Goal: Information Seeking & Learning: Learn about a topic

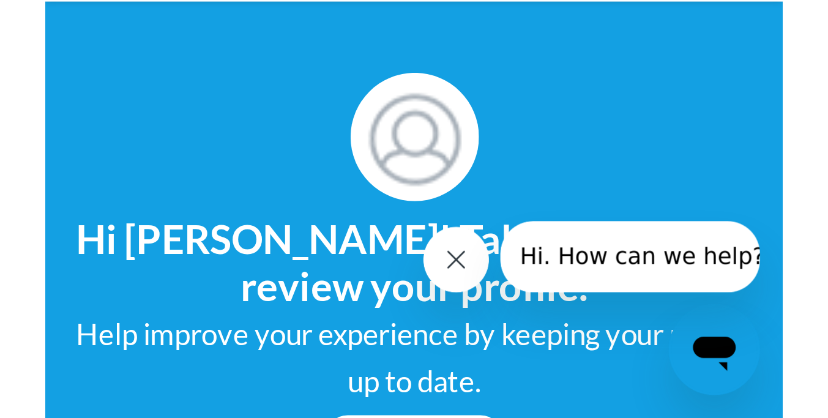
scroll to position [160, 0]
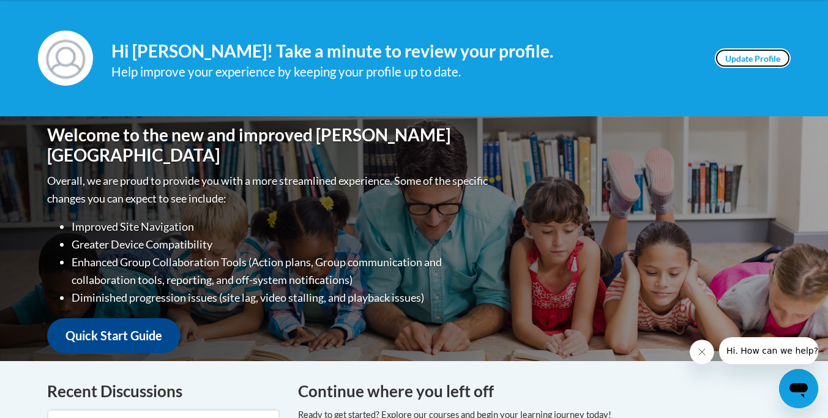
click at [750, 60] on link "Update Profile" at bounding box center [753, 58] width 76 height 20
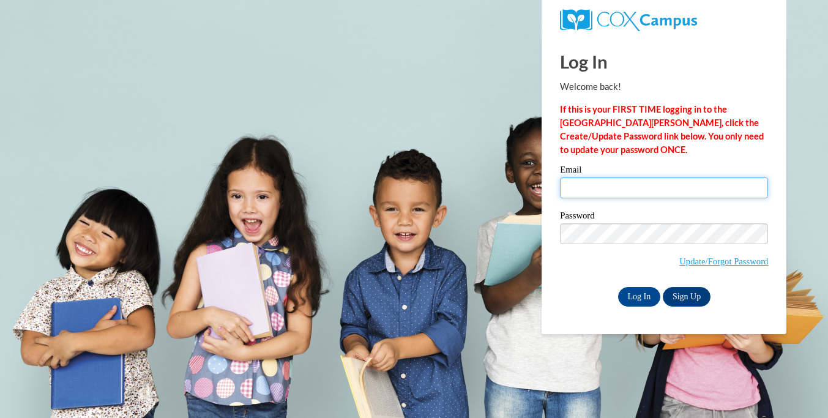
click at [617, 183] on input "Email" at bounding box center [664, 187] width 208 height 21
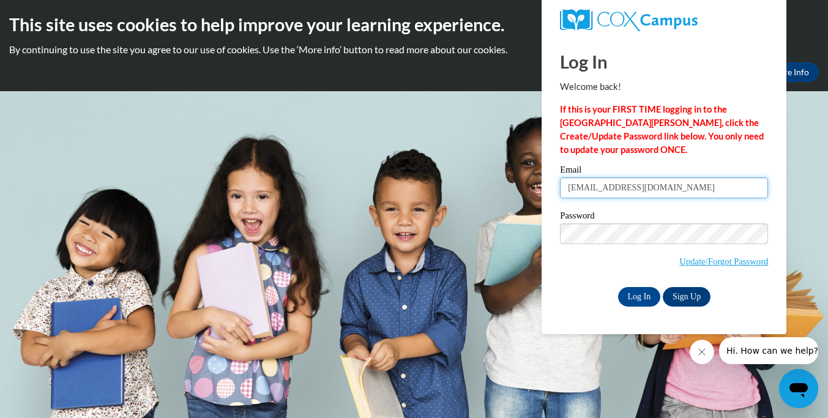
type input "[EMAIL_ADDRESS][DOMAIN_NAME]"
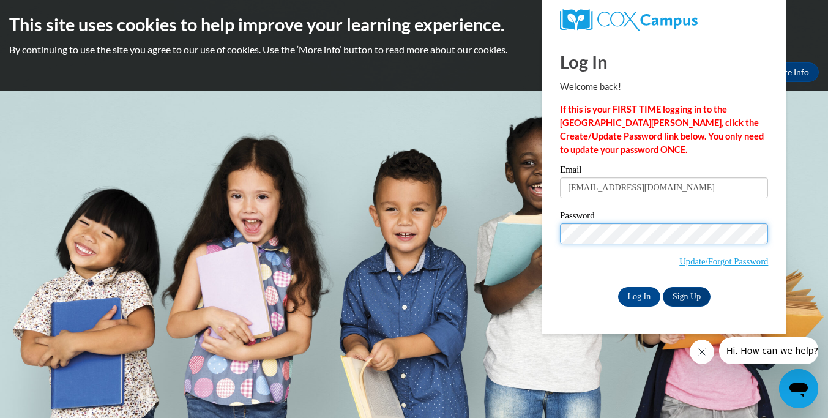
click at [618, 287] on input "Log In" at bounding box center [639, 297] width 43 height 20
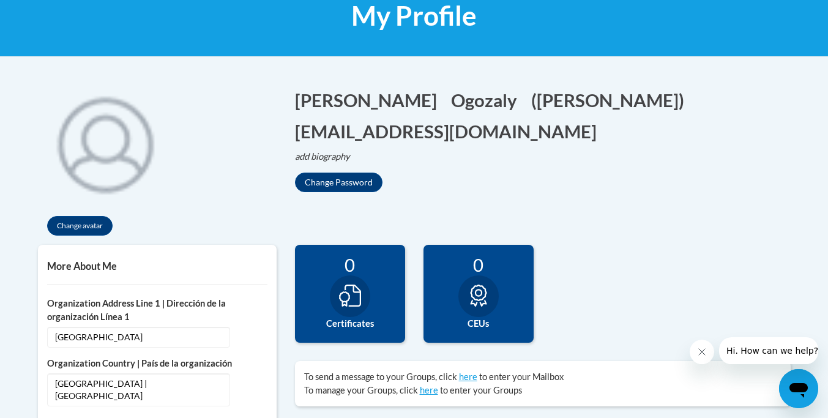
scroll to position [199, 0]
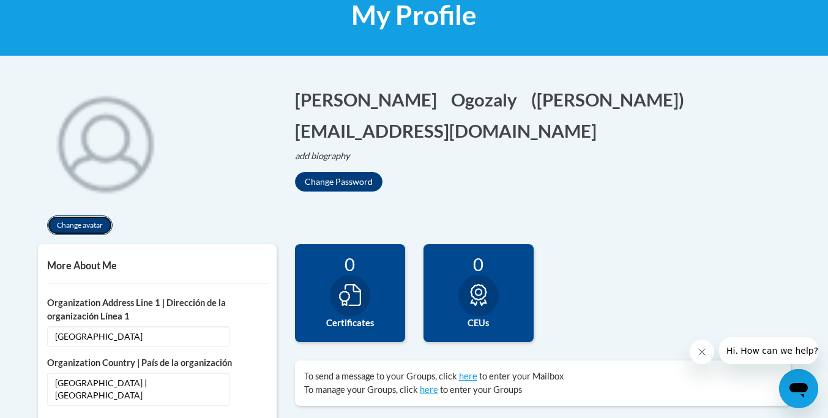
click at [95, 227] on button "Change avatar" at bounding box center [79, 225] width 65 height 20
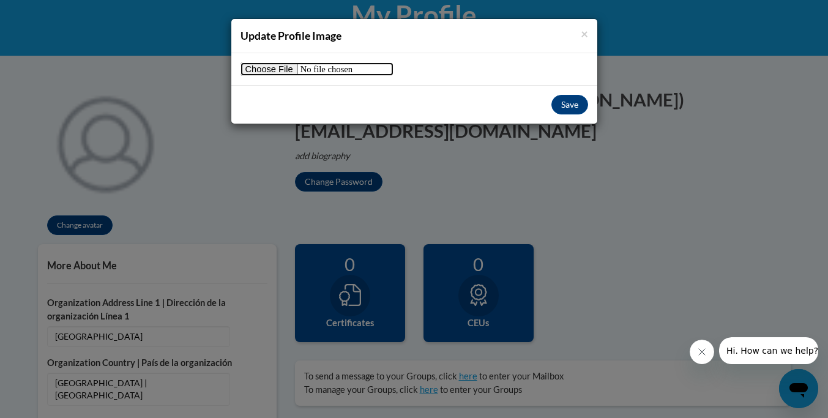
click at [263, 72] on input "file" at bounding box center [316, 68] width 153 height 13
type input "C:\fakepath\life map.pdf"
click at [581, 34] on span "×" at bounding box center [584, 33] width 7 height 15
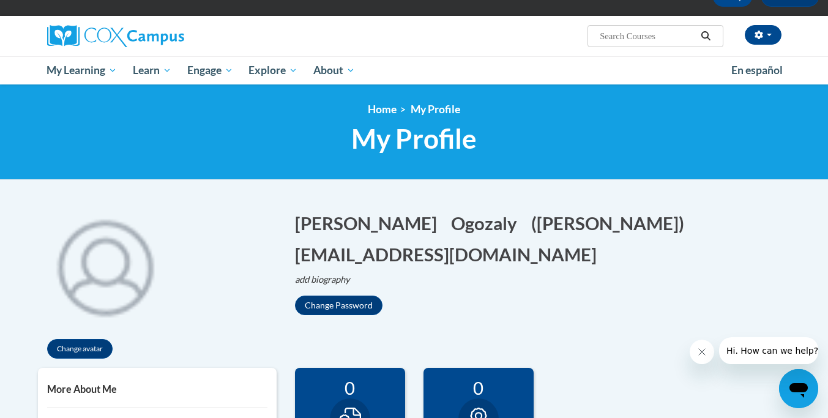
scroll to position [0, 0]
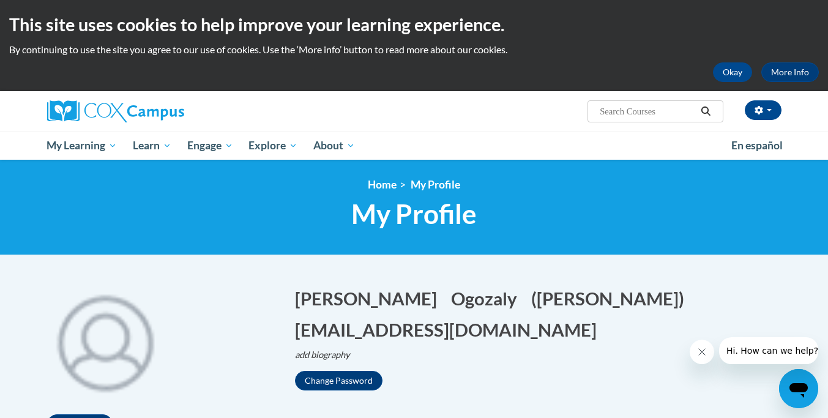
click at [643, 115] on input "Search..." at bounding box center [647, 111] width 98 height 15
type input "c"
click at [618, 114] on input "maderian chinese" at bounding box center [647, 111] width 98 height 15
type input "mandarin chinese"
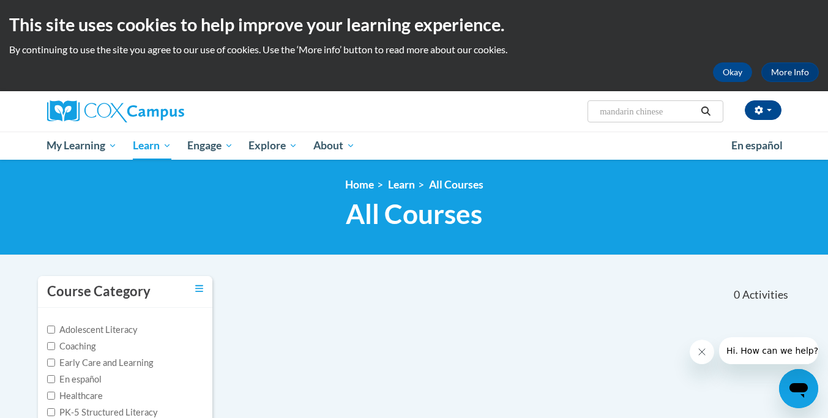
click at [627, 114] on input "mandarin chinese" at bounding box center [647, 111] width 98 height 15
type input "chinese"
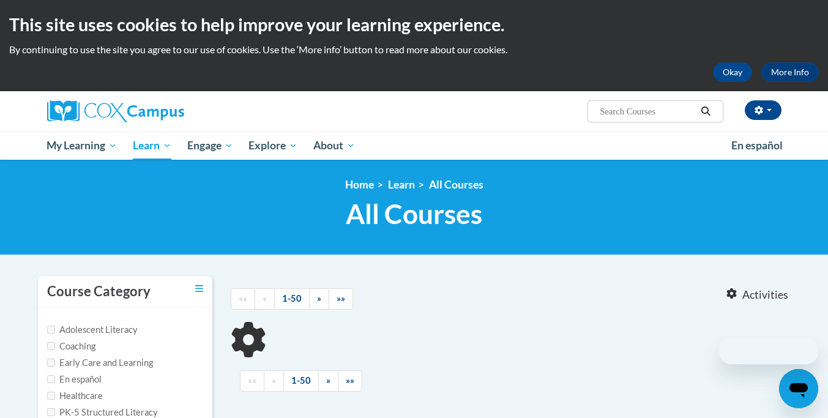
type input "chinese"
